Goal: Information Seeking & Learning: Check status

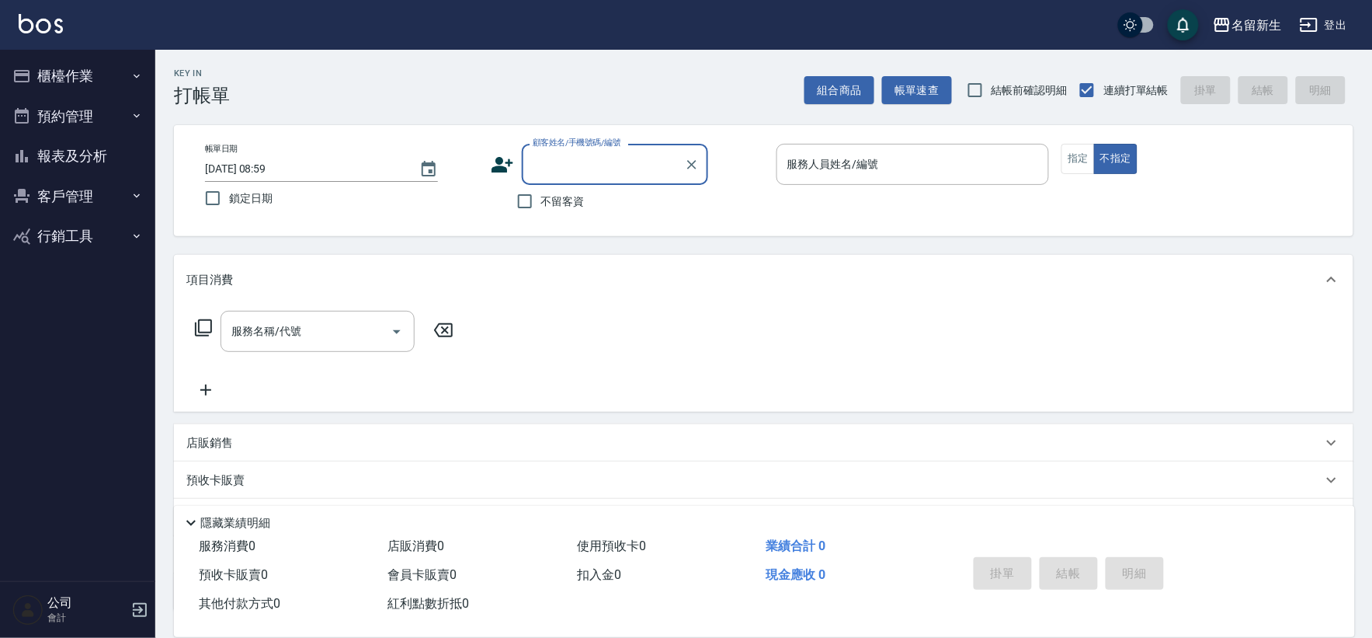
click at [120, 62] on button "櫃檯作業" at bounding box center [77, 76] width 143 height 40
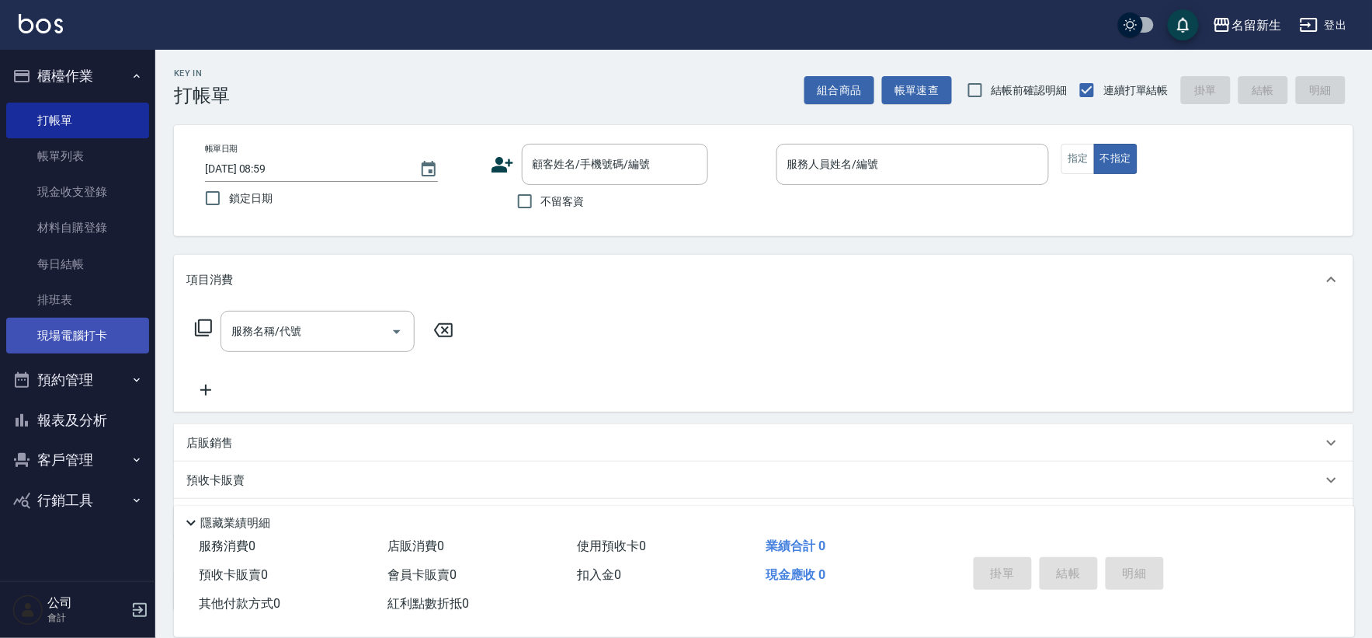
click at [93, 332] on link "現場電腦打卡" at bounding box center [77, 336] width 143 height 36
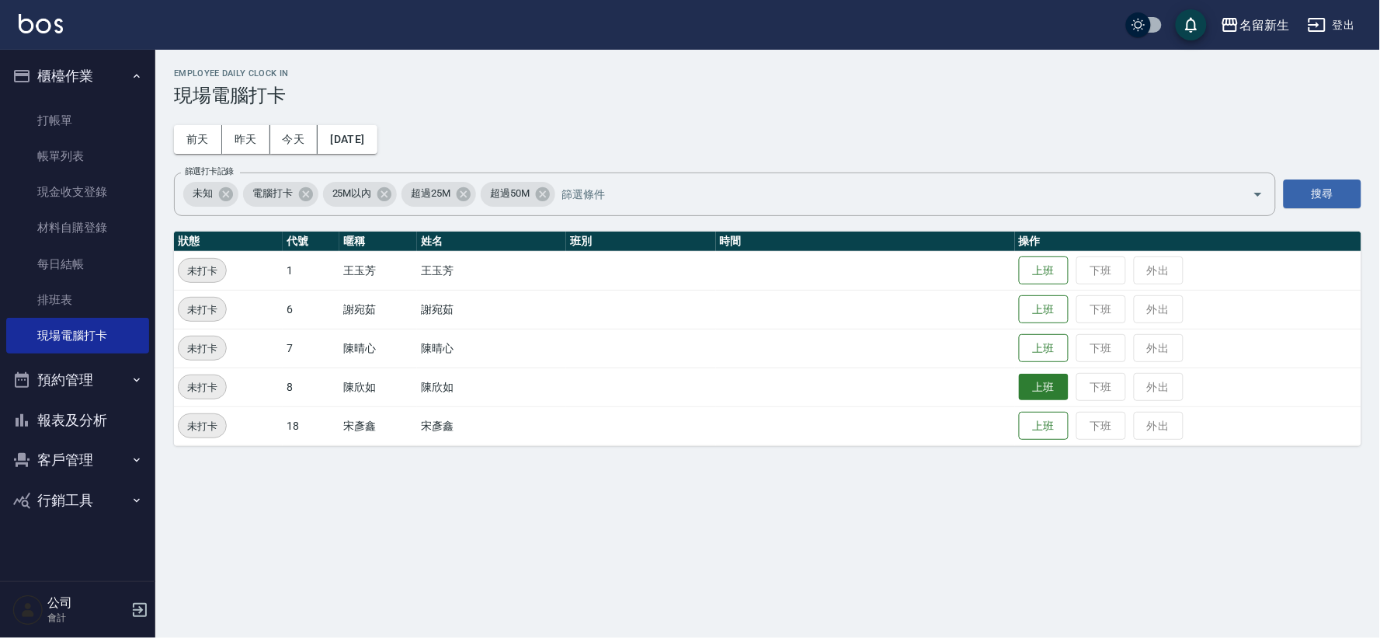
click at [1033, 394] on button "上班" at bounding box center [1044, 386] width 50 height 27
click at [1037, 356] on button "上班" at bounding box center [1044, 348] width 50 height 27
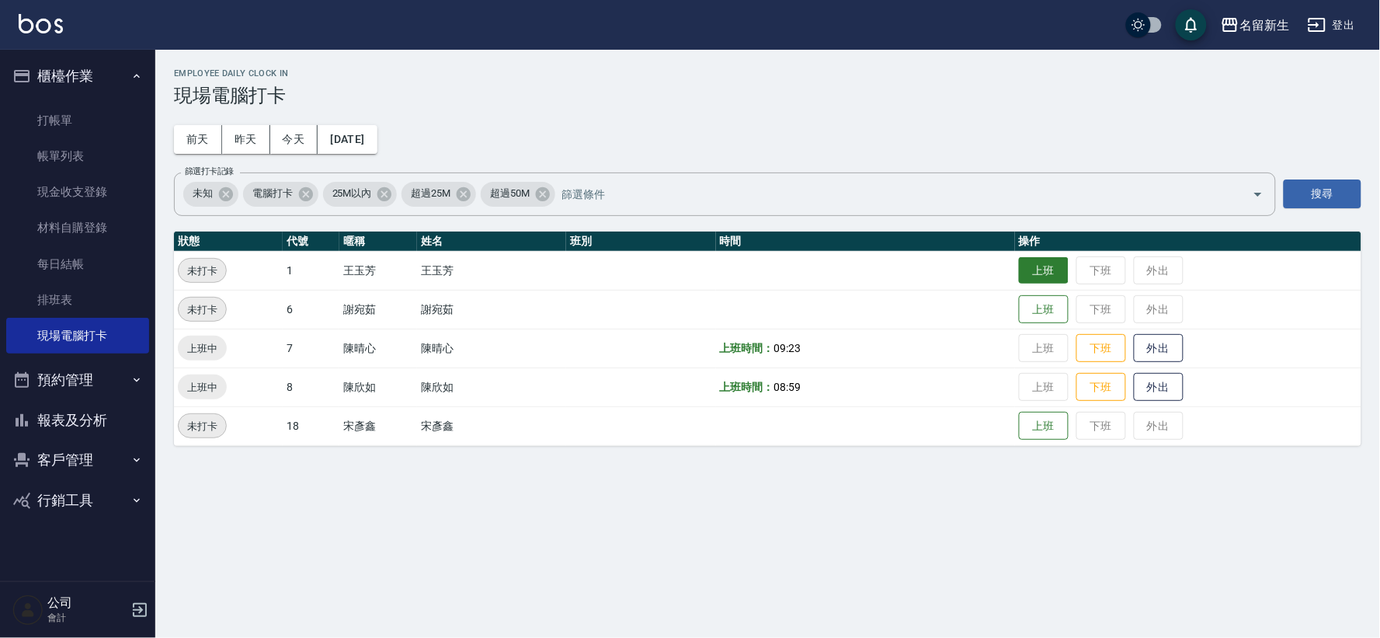
click at [1029, 273] on button "上班" at bounding box center [1044, 270] width 50 height 27
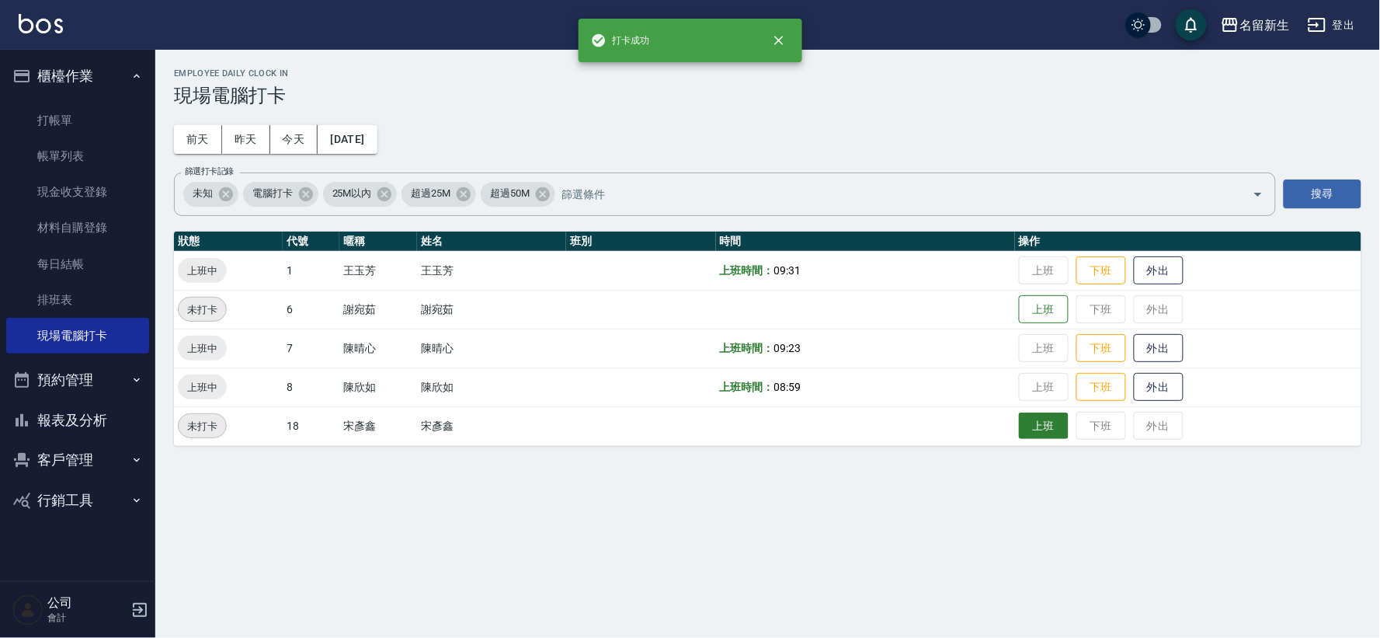
click at [1039, 415] on button "上班" at bounding box center [1044, 425] width 50 height 27
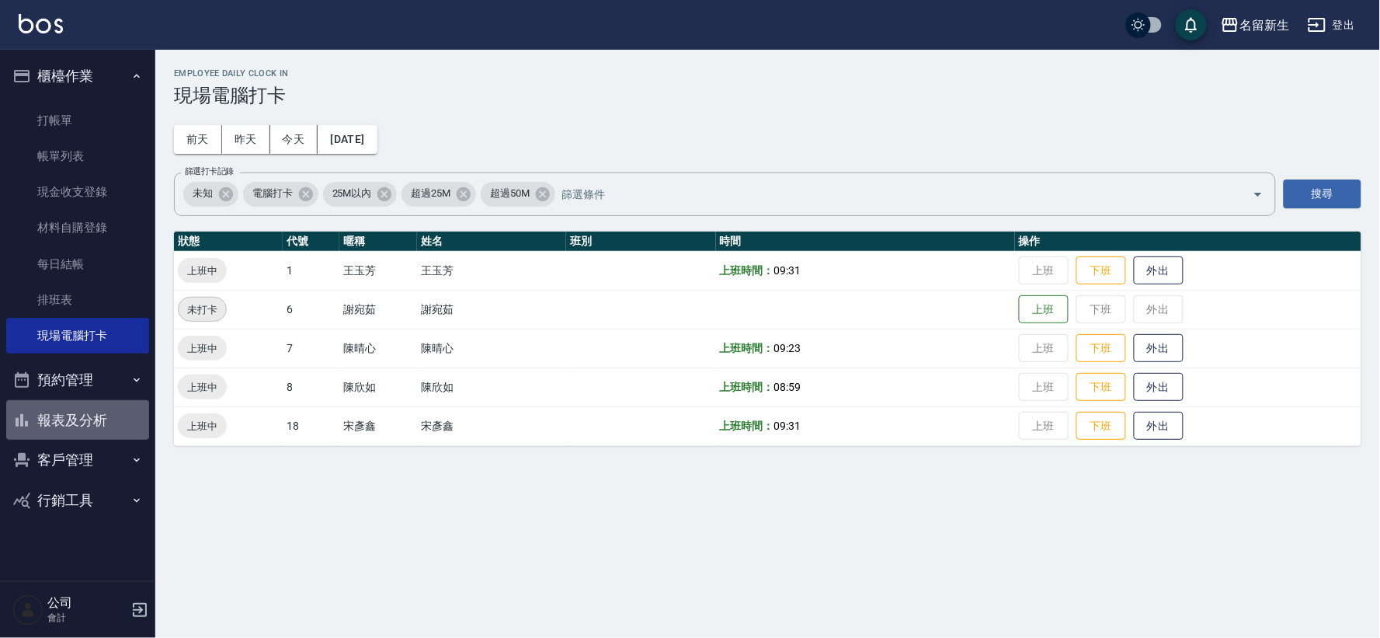
click at [113, 406] on button "報表及分析" at bounding box center [77, 420] width 143 height 40
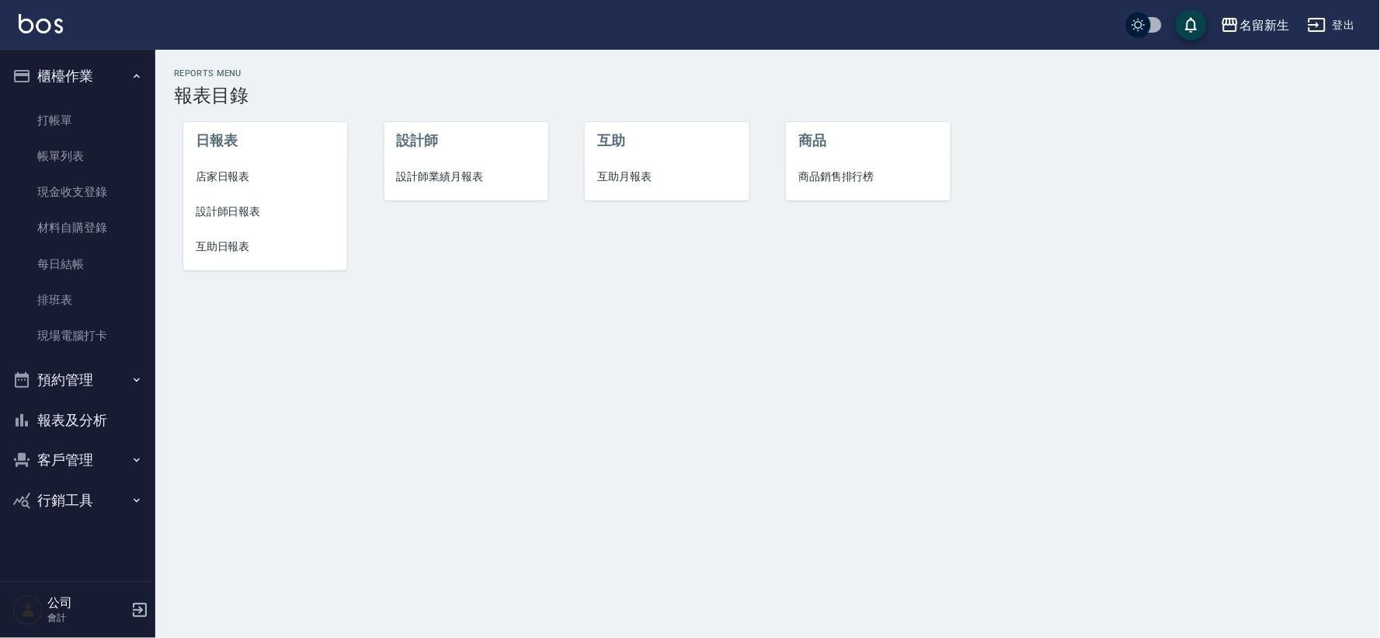
click at [206, 248] on span "互助日報表" at bounding box center [265, 246] width 139 height 16
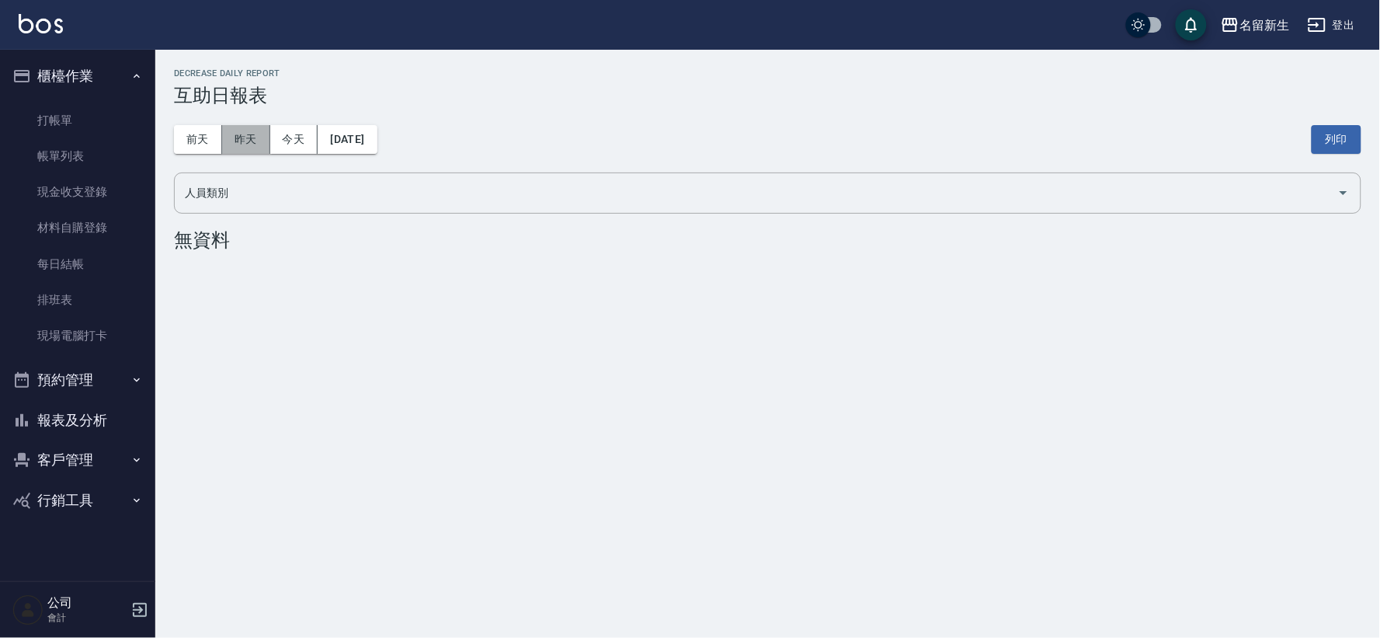
click at [237, 130] on button "昨天" at bounding box center [246, 139] width 48 height 29
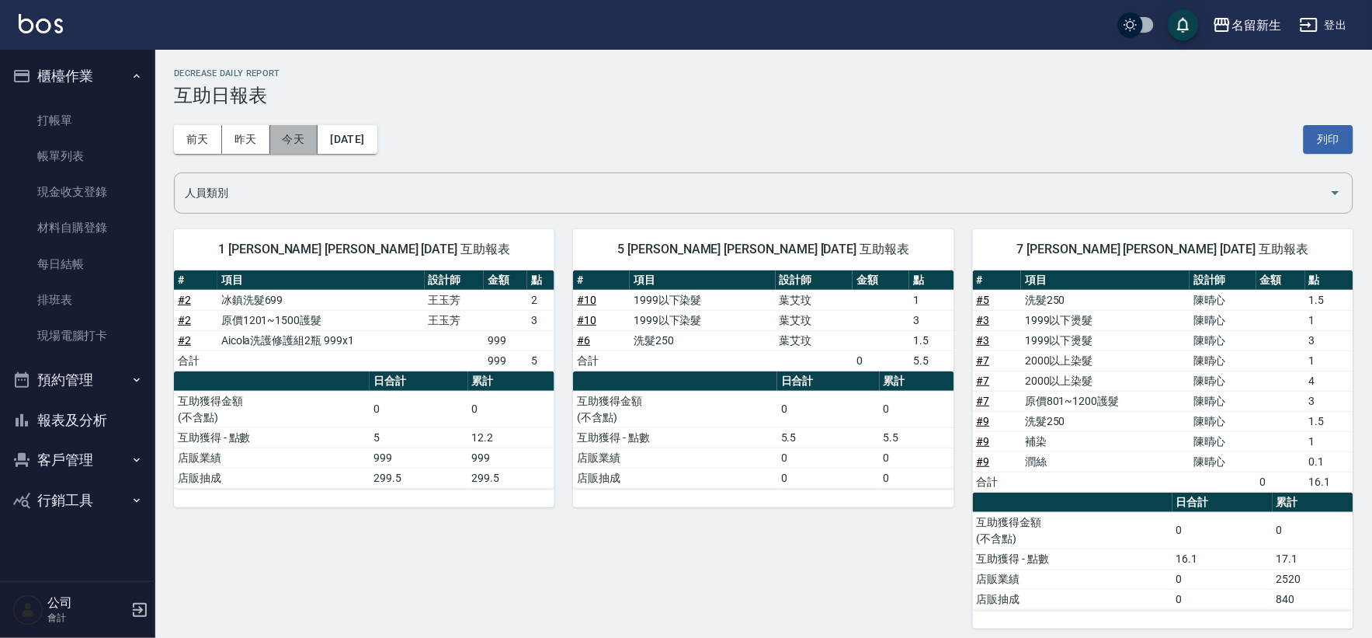
click at [311, 144] on button "今天" at bounding box center [294, 139] width 48 height 29
